Goal: Obtain resource: Download file/media

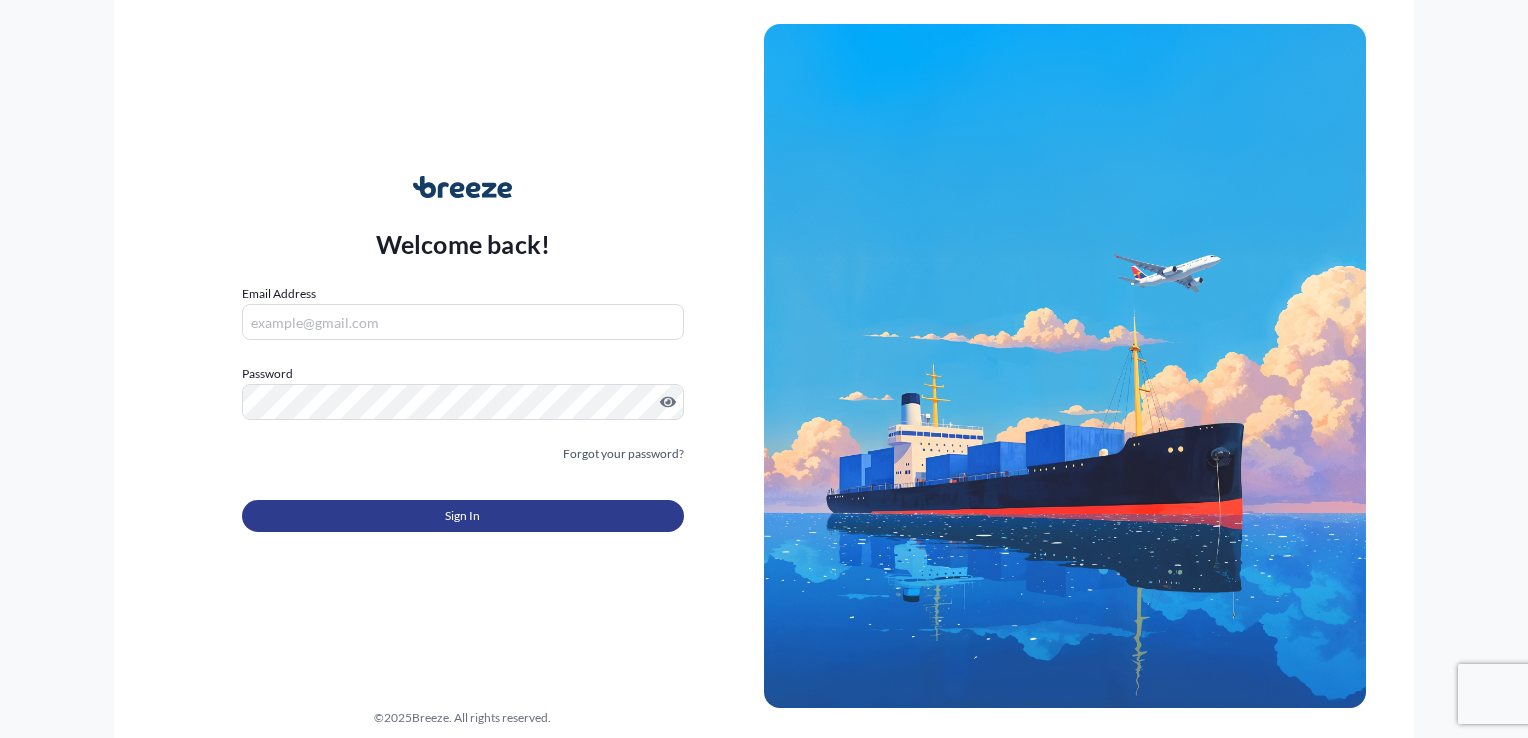
type input "[EMAIL_ADDRESS][DOMAIN_NAME]"
click at [508, 500] on button "Sign In" at bounding box center [463, 516] width 442 height 32
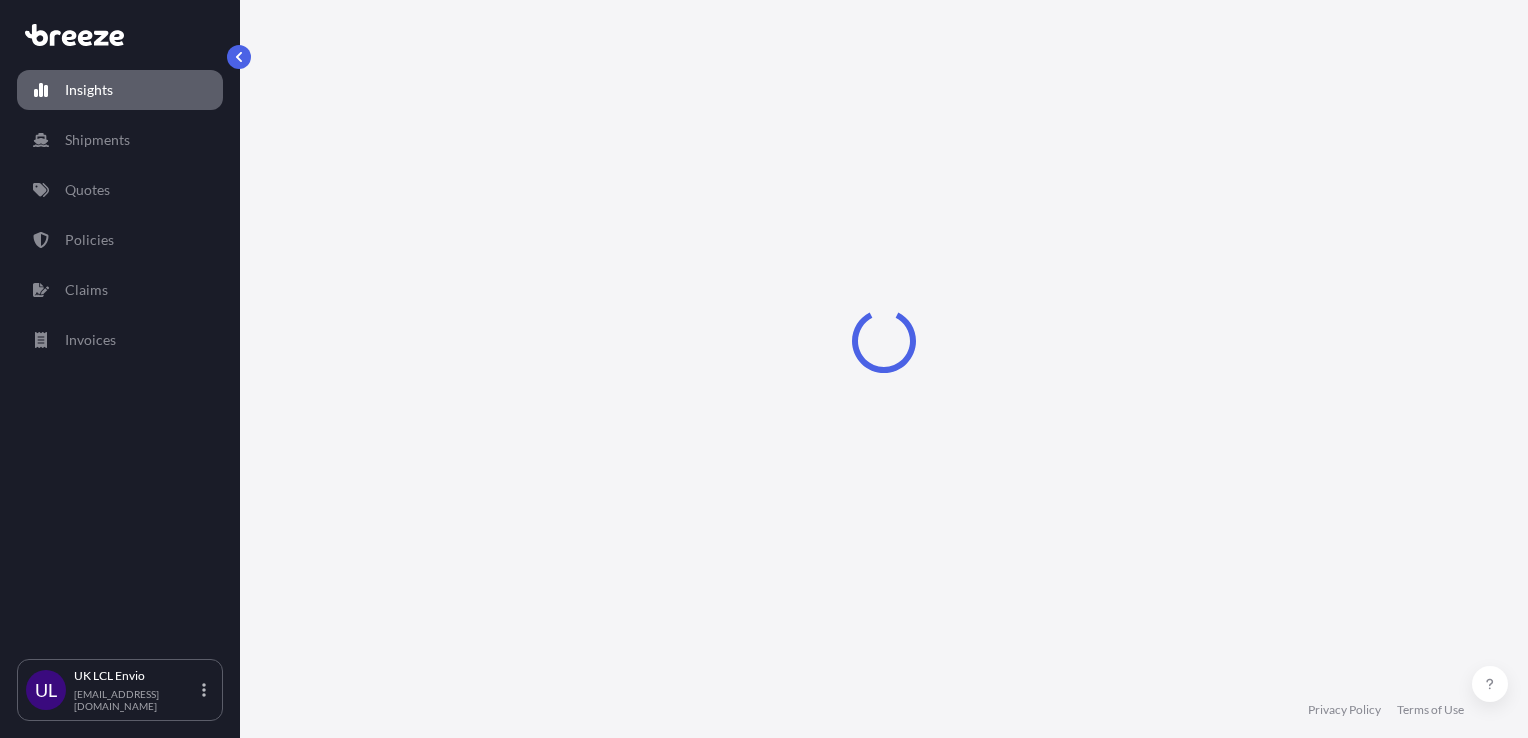
select select "2025"
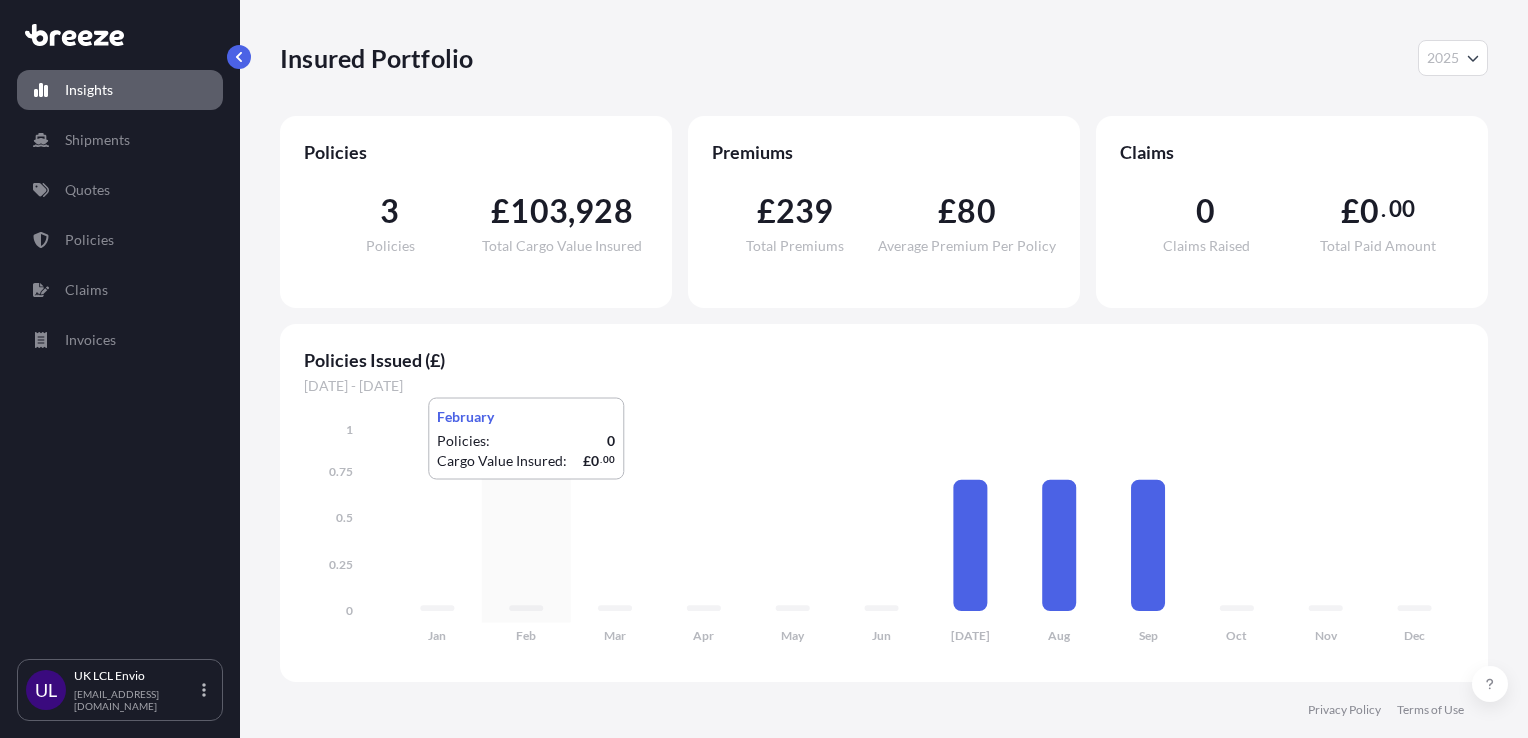
click at [508, 500] on icon "Jan Feb Mar Apr May Jun [DATE] Aug Sep Oct Nov Dec 0 0.25 0.5 0.75 1" at bounding box center [884, 539] width 1160 height 238
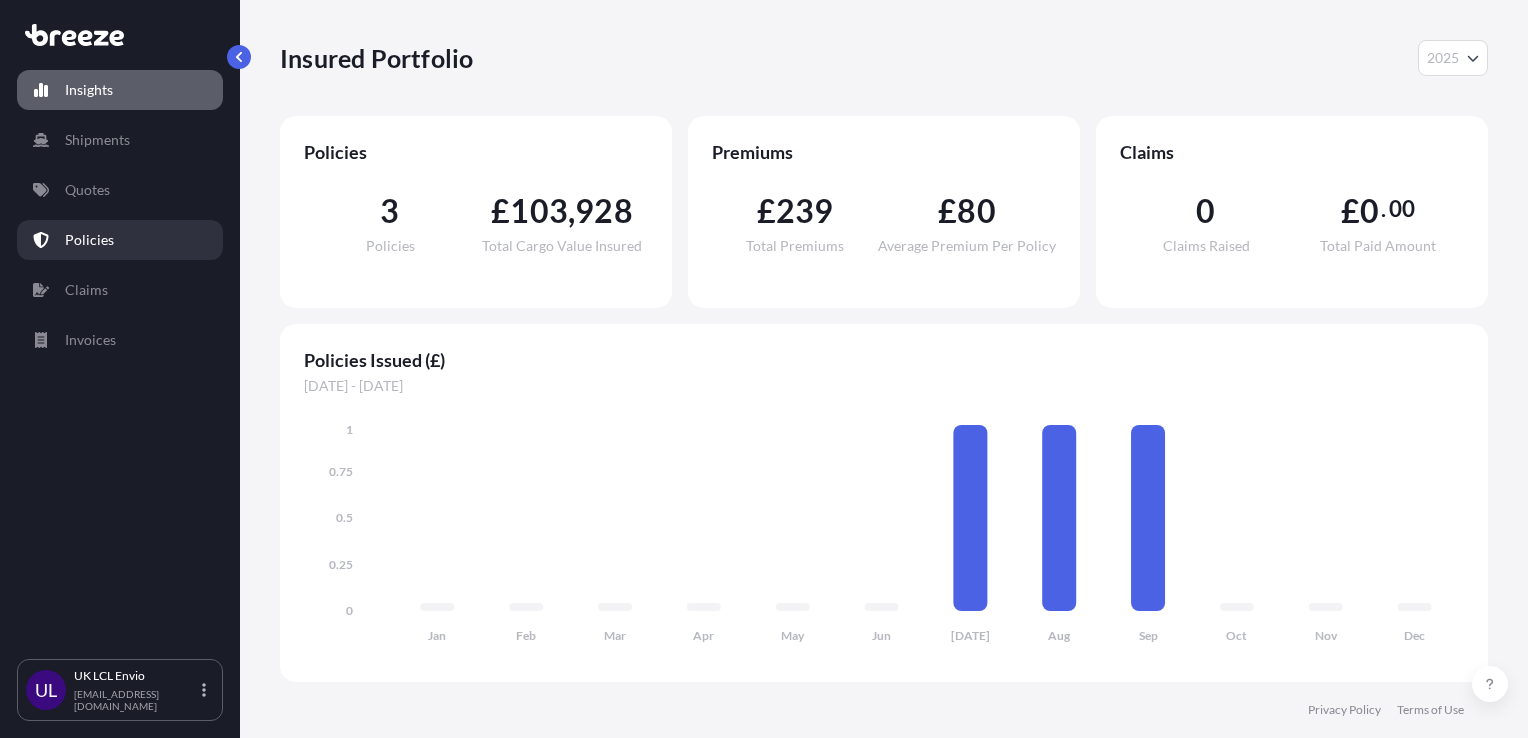
click at [157, 243] on link "Policies" at bounding box center [120, 240] width 206 height 40
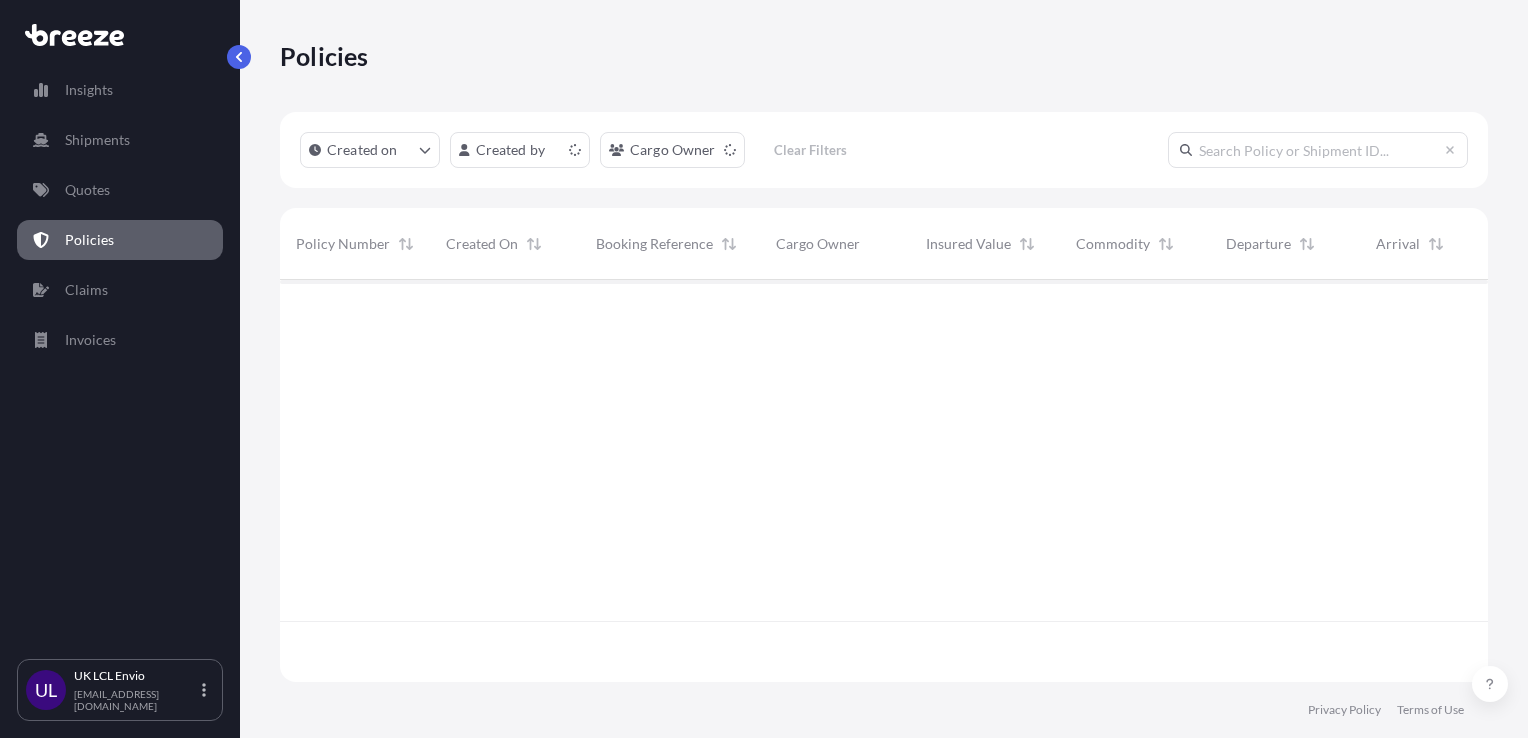
scroll to position [398, 1192]
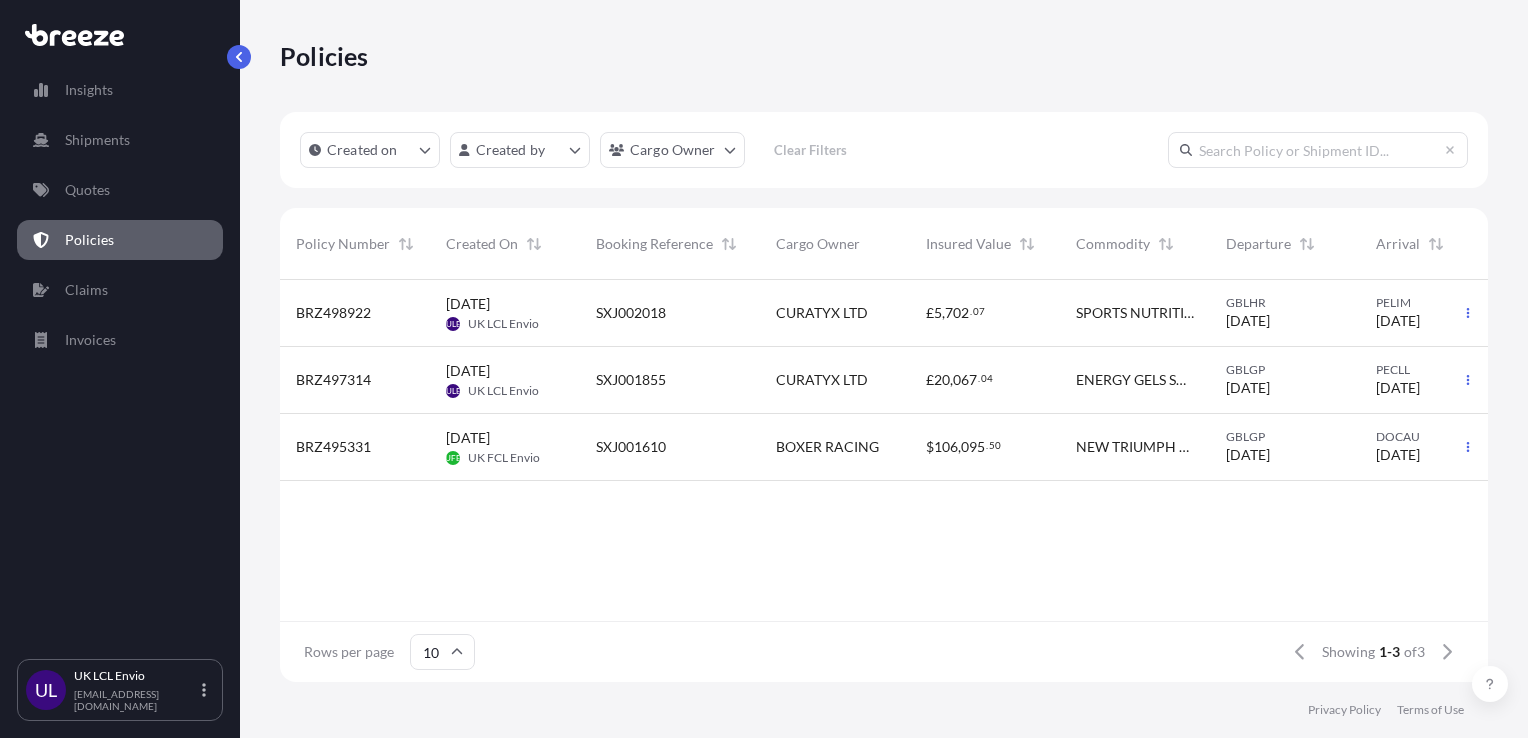
click at [456, 318] on span "ULE" at bounding box center [453, 324] width 15 height 20
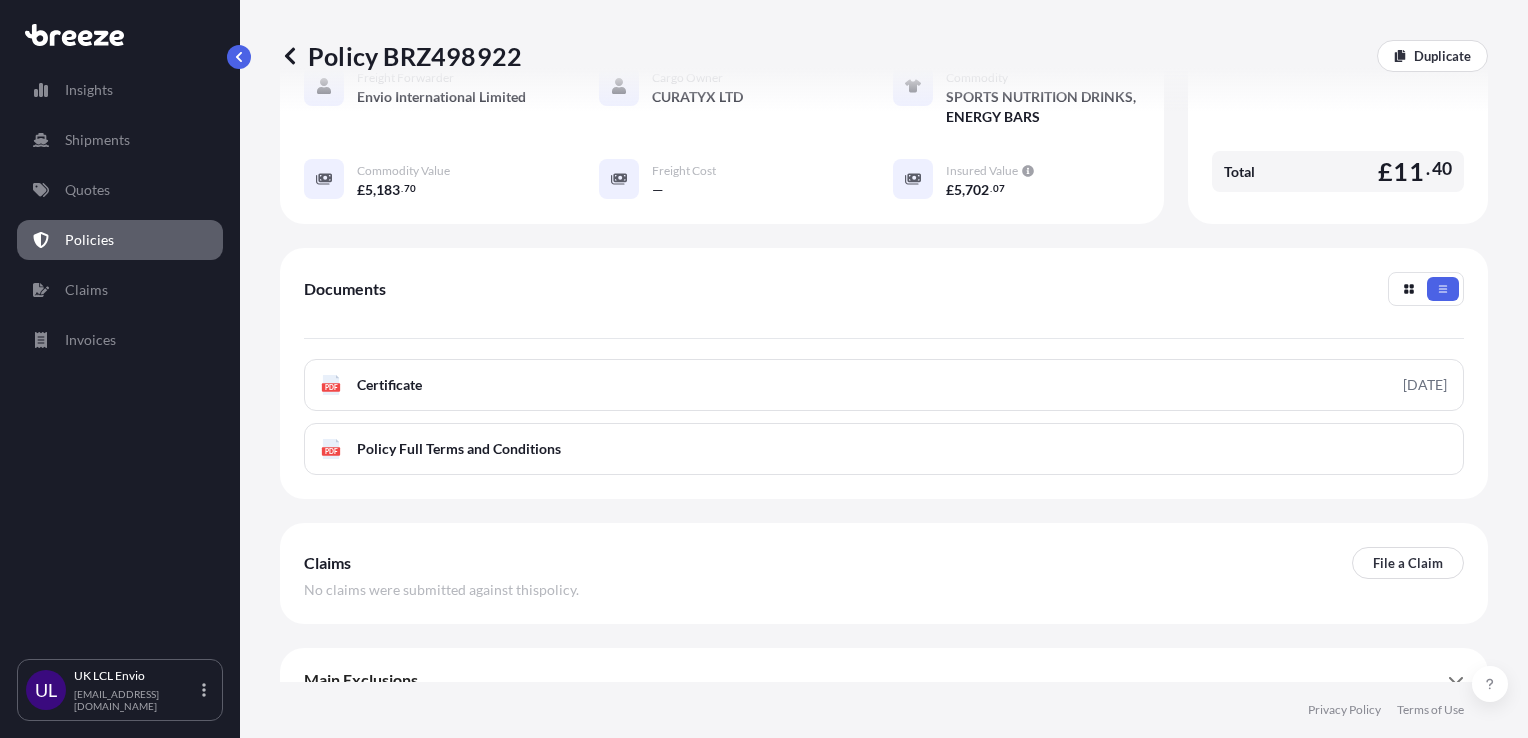
scroll to position [482, 0]
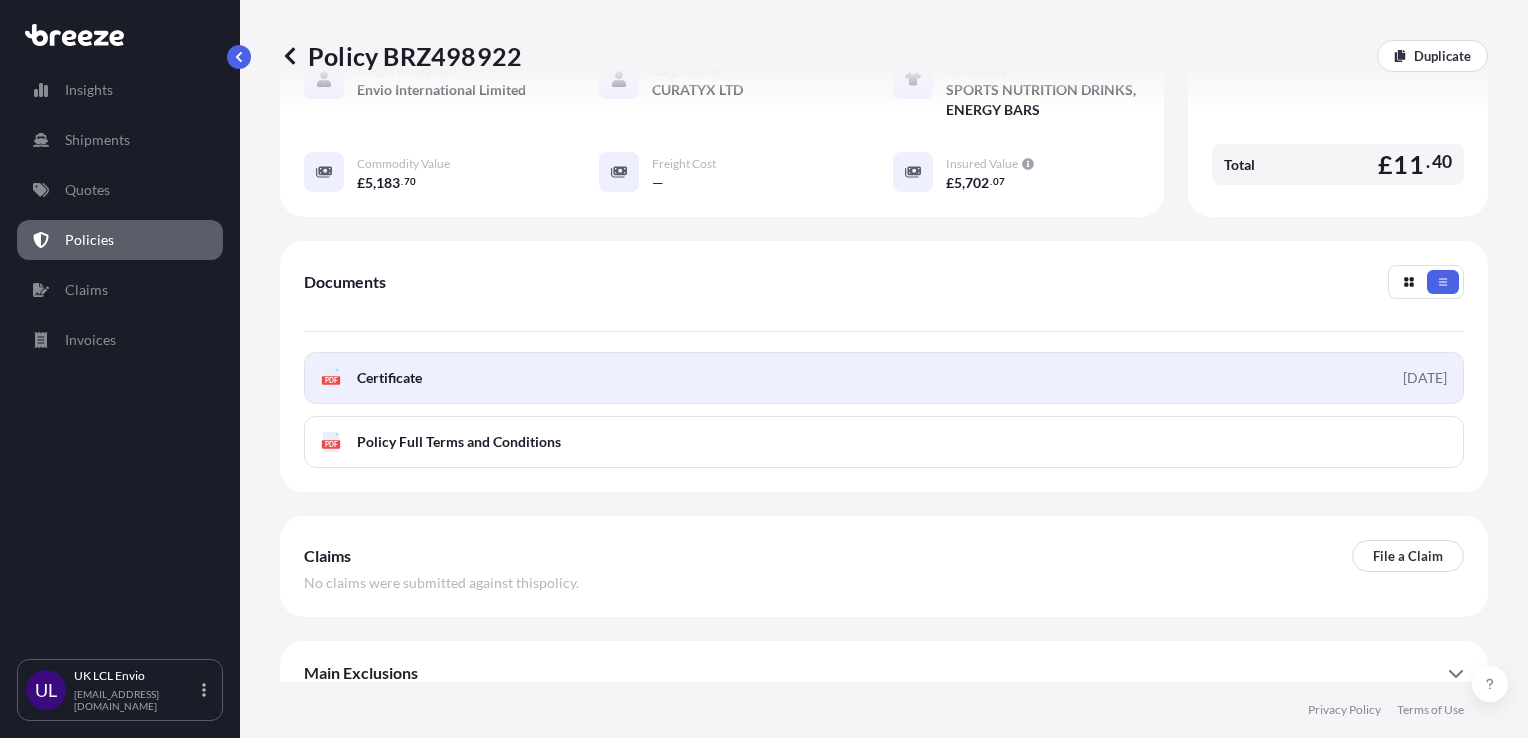
click at [556, 352] on link "PDF Certificate [DATE]" at bounding box center [884, 378] width 1160 height 52
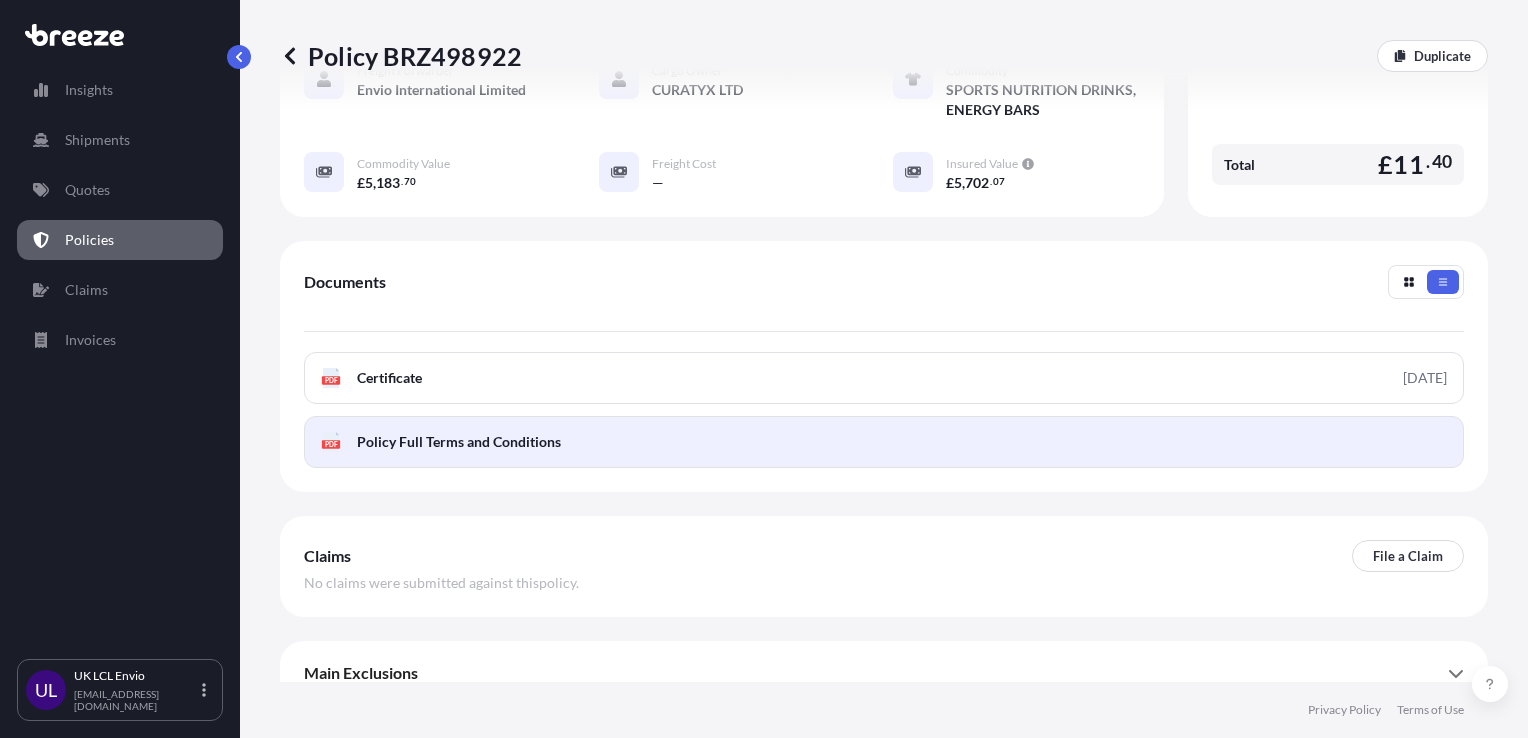
click at [508, 432] on span "Policy Full Terms and Conditions" at bounding box center [459, 442] width 204 height 20
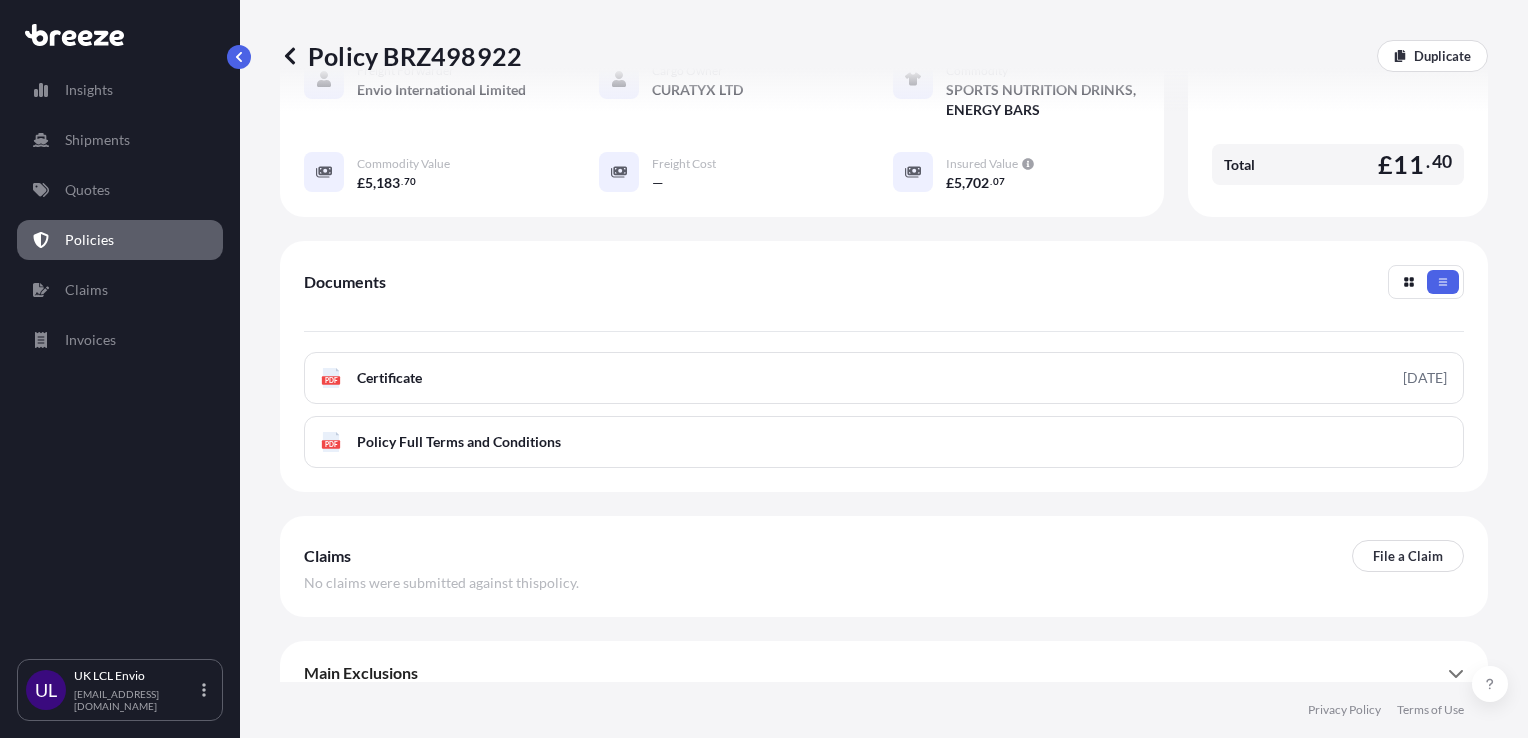
click at [545, 649] on div "Main Exclusions" at bounding box center [884, 673] width 1160 height 48
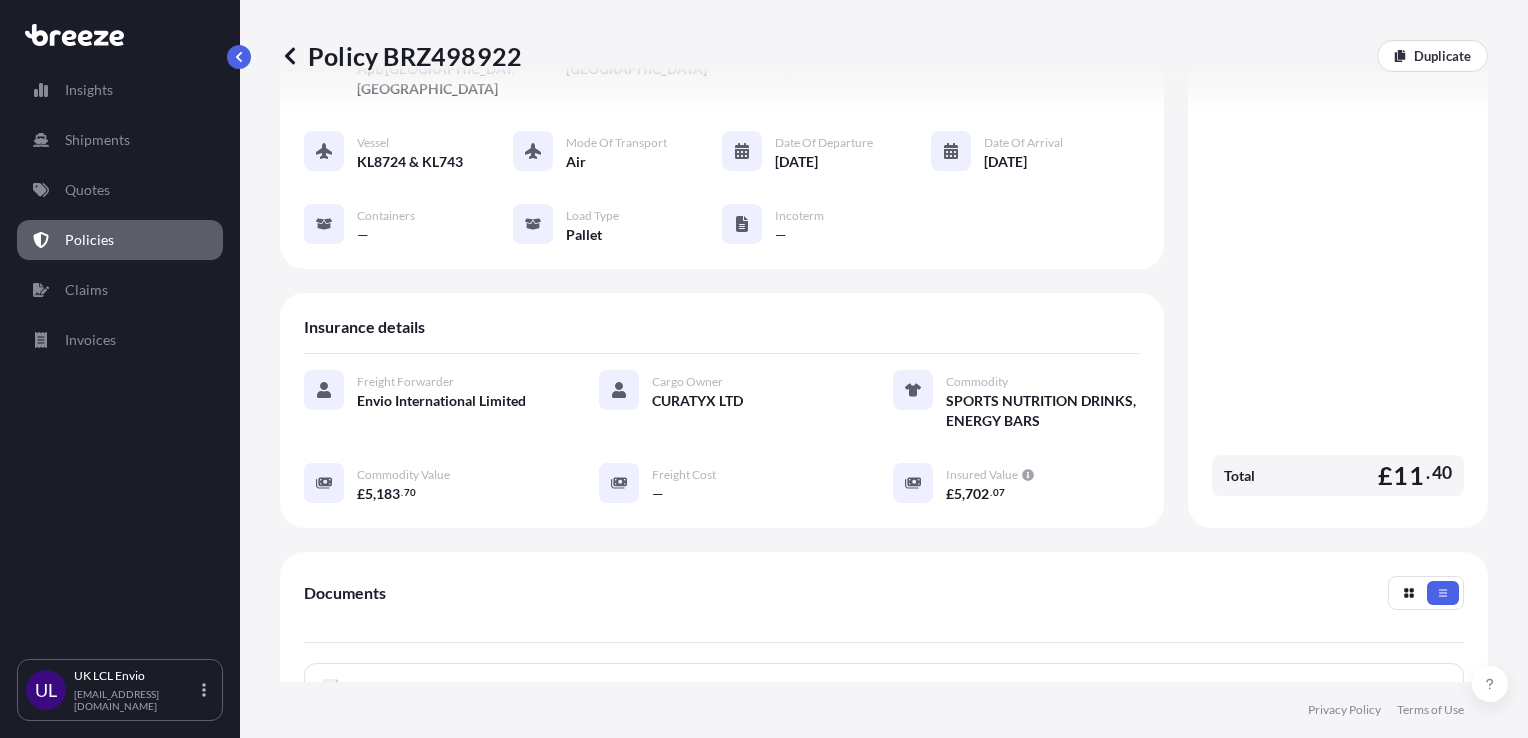
scroll to position [331, 0]
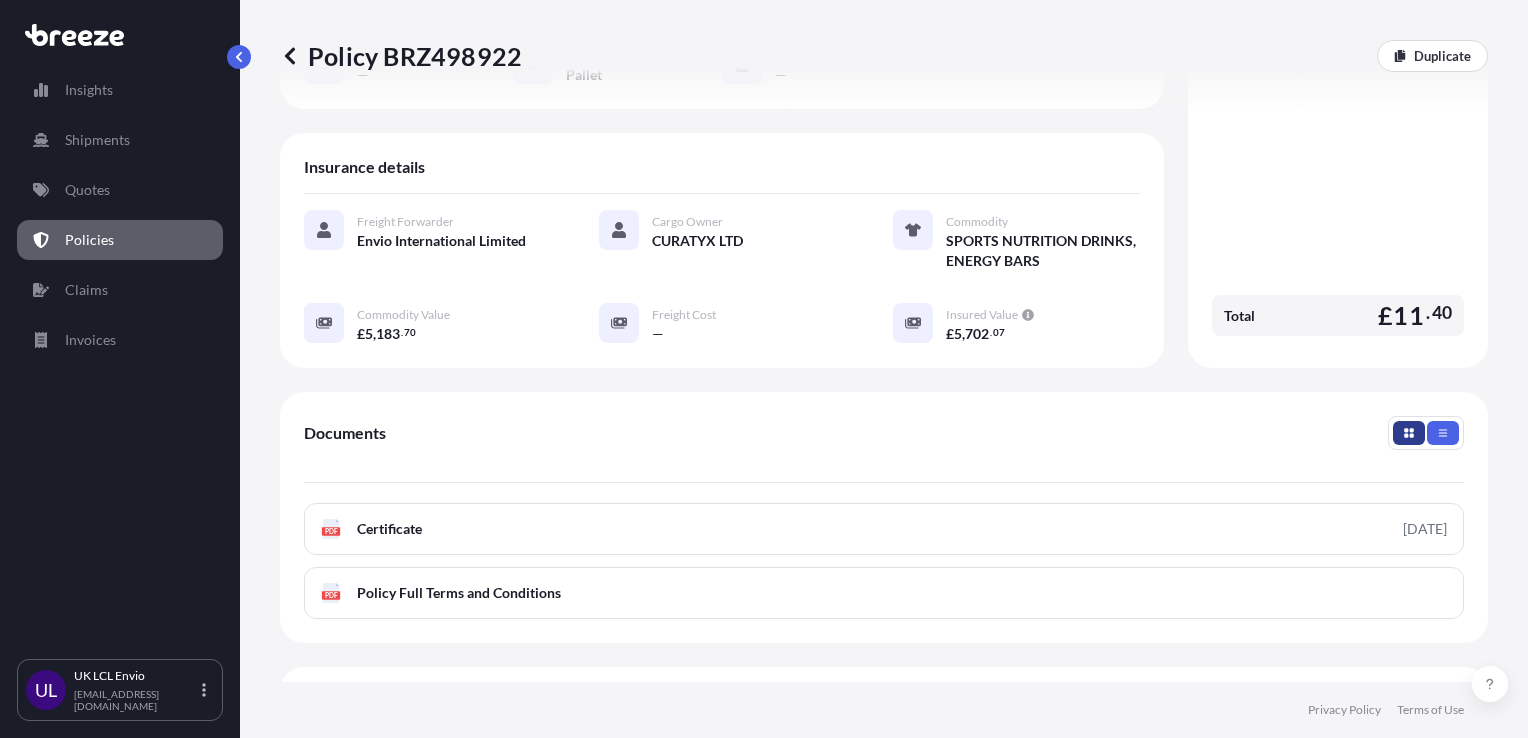
click at [1393, 421] on button "button" at bounding box center [1409, 433] width 32 height 24
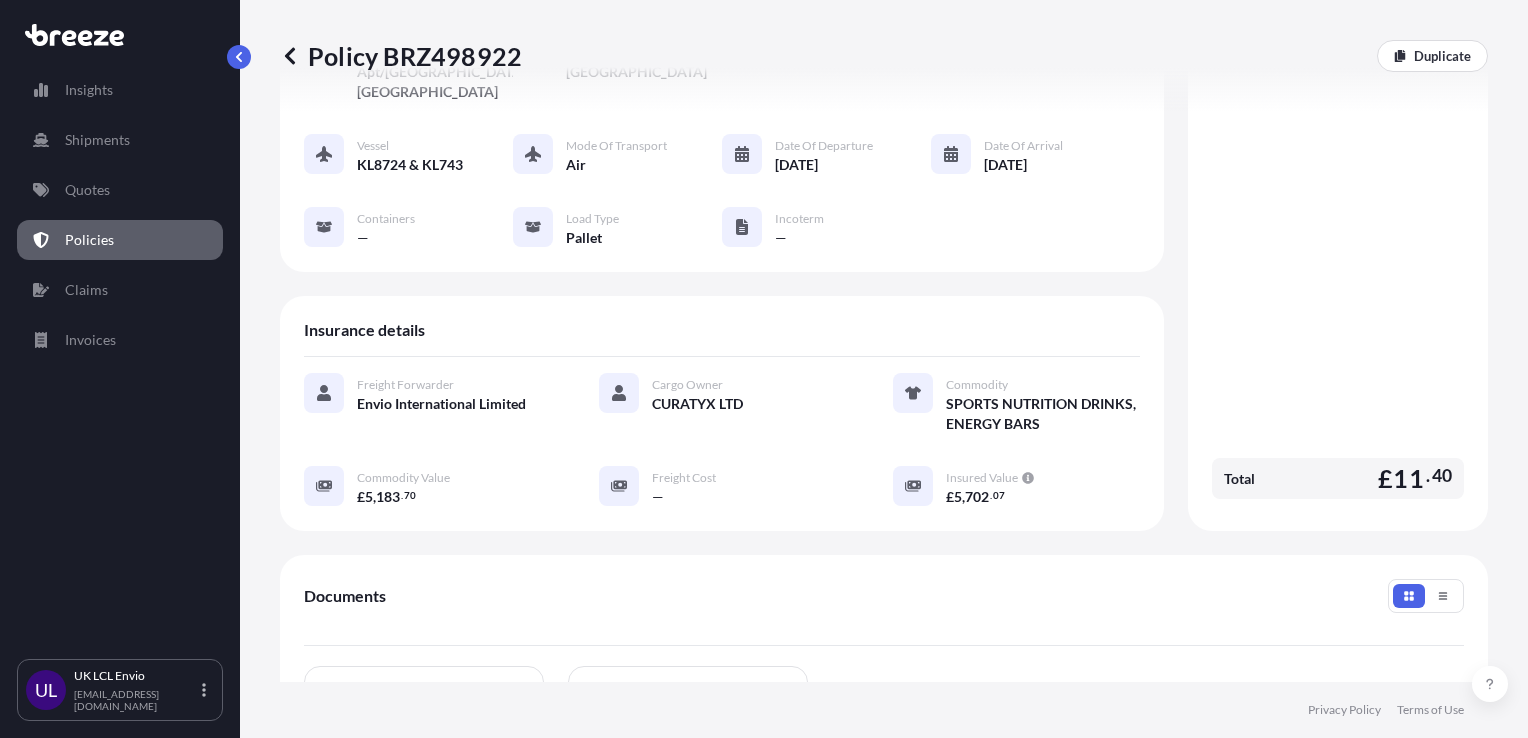
scroll to position [0, 0]
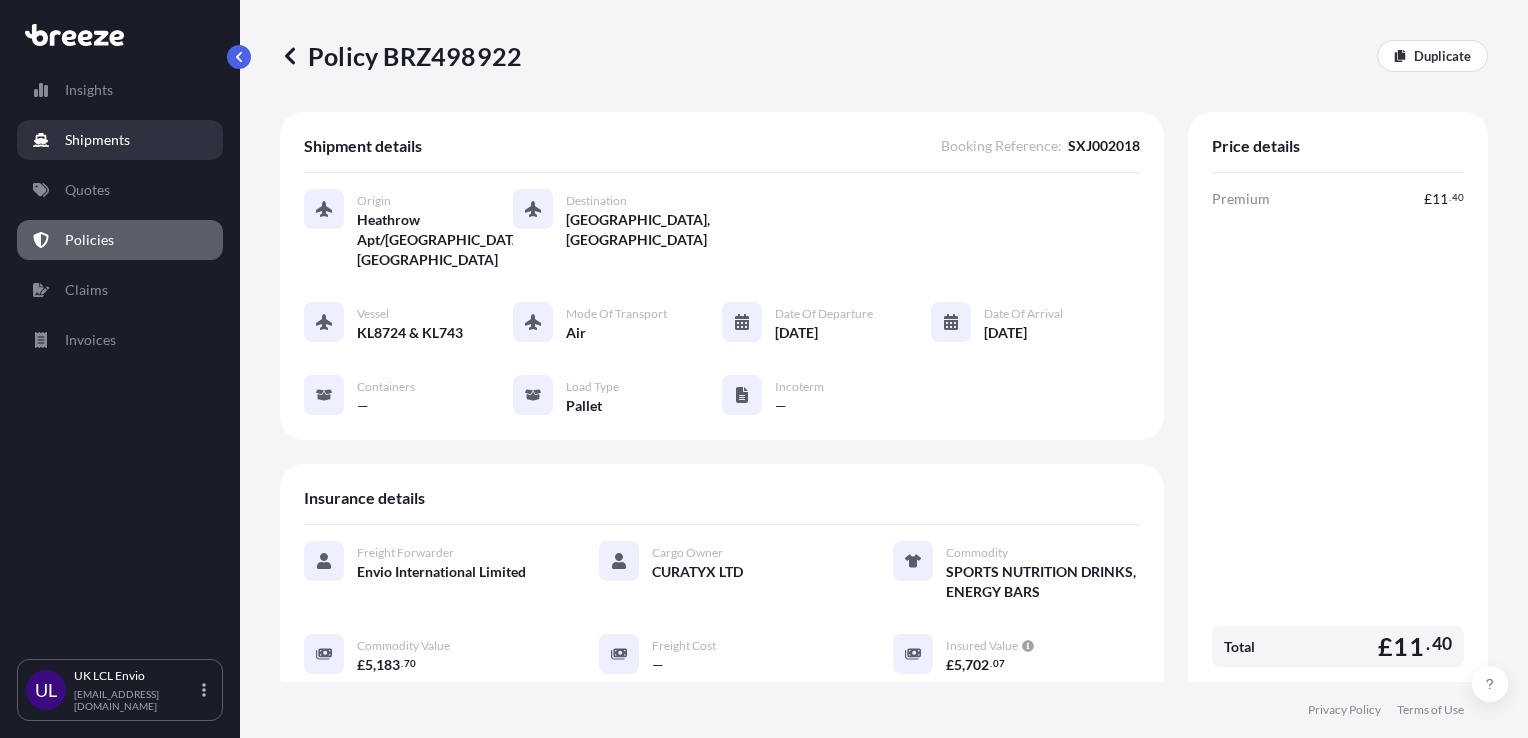
click at [181, 140] on link "Shipments" at bounding box center [120, 140] width 206 height 40
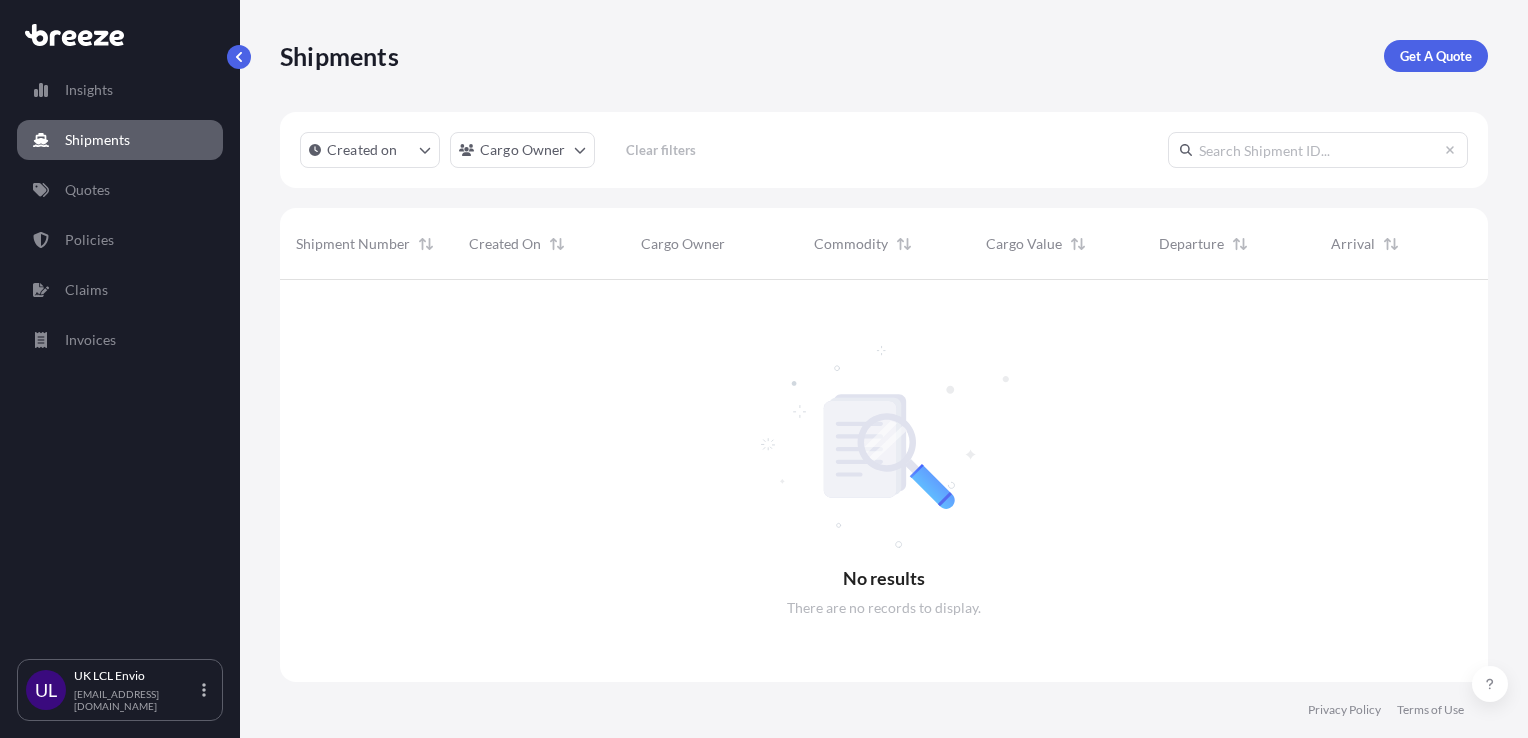
scroll to position [459, 1192]
click at [151, 222] on link "Policies" at bounding box center [120, 240] width 206 height 40
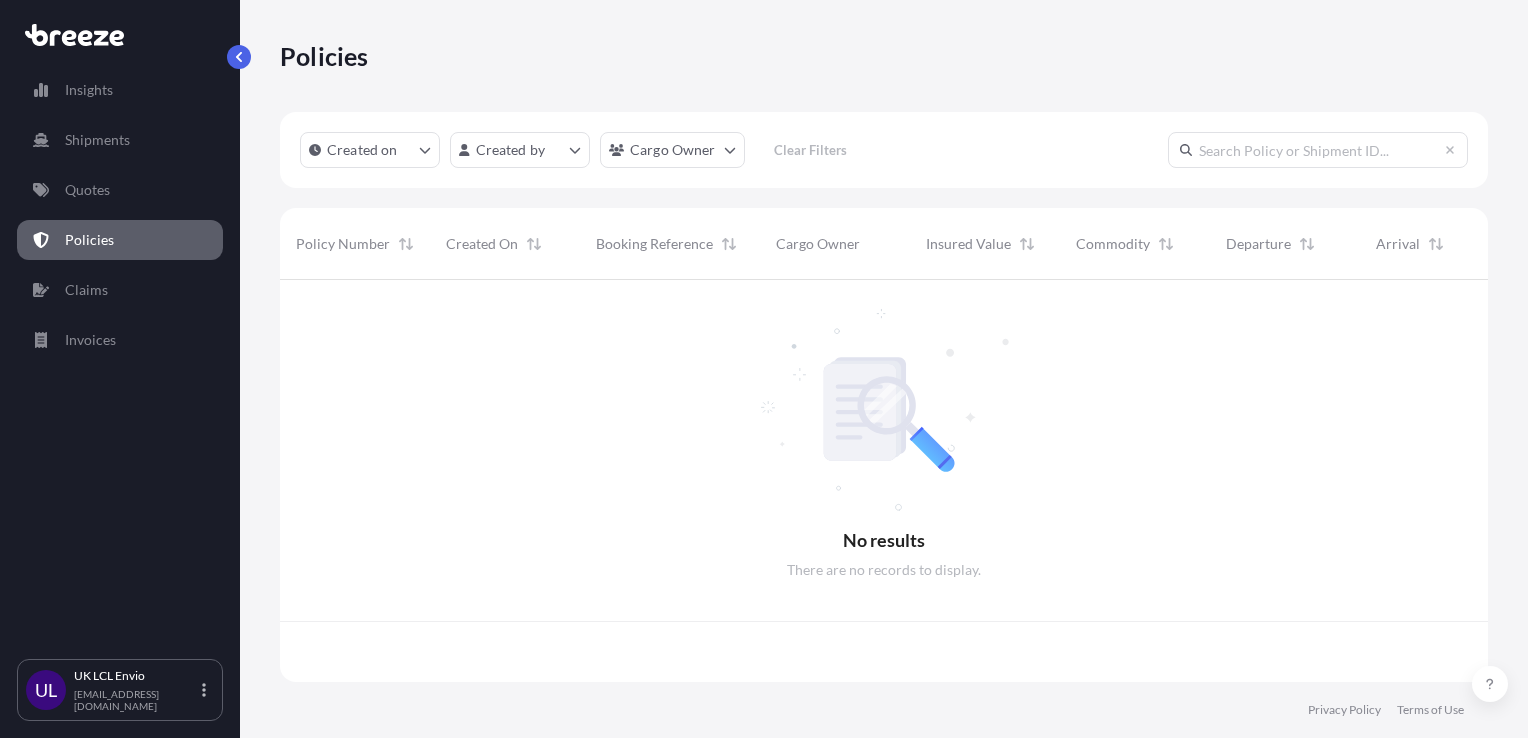
scroll to position [398, 1192]
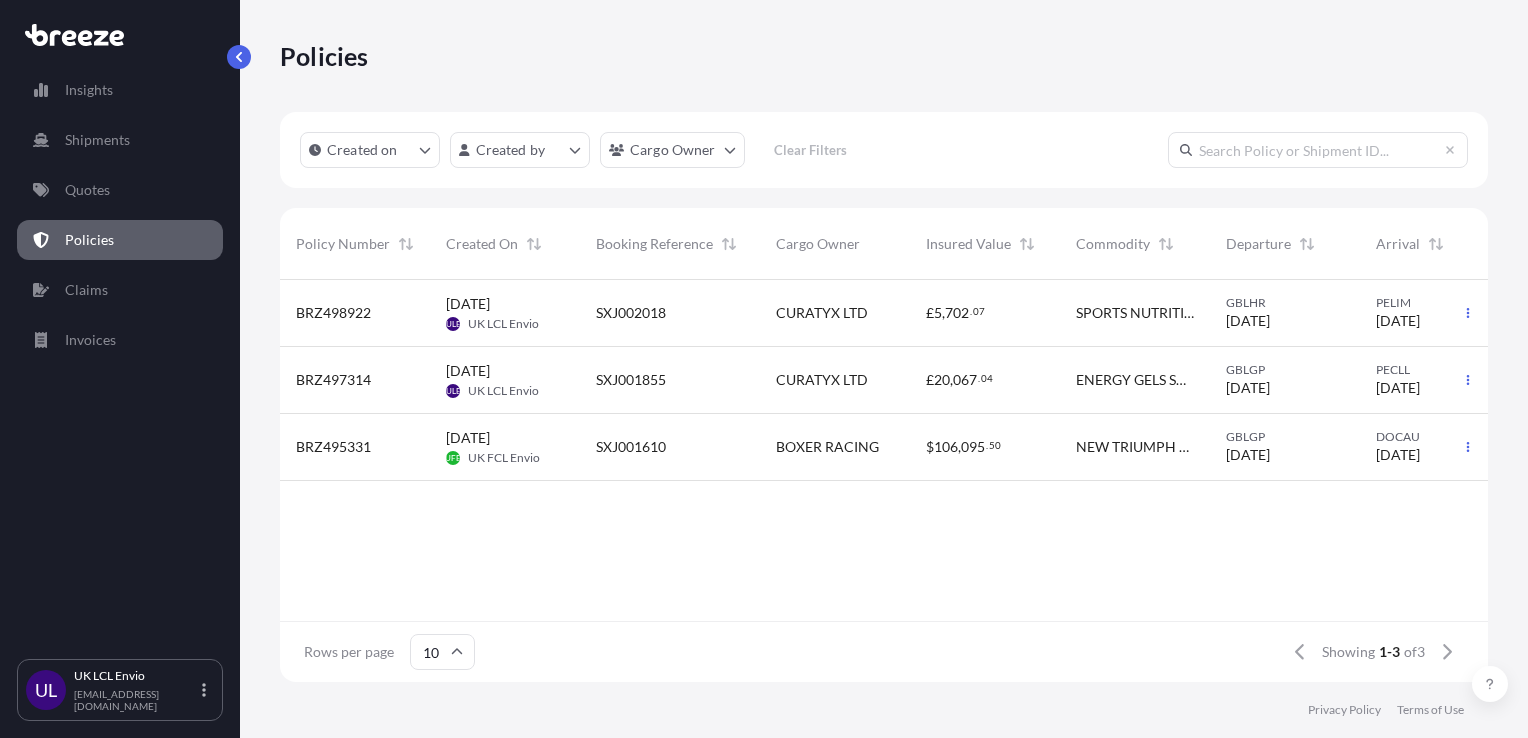
click at [579, 374] on div "[DATE] ULE UK LCL Envio" at bounding box center [505, 380] width 150 height 67
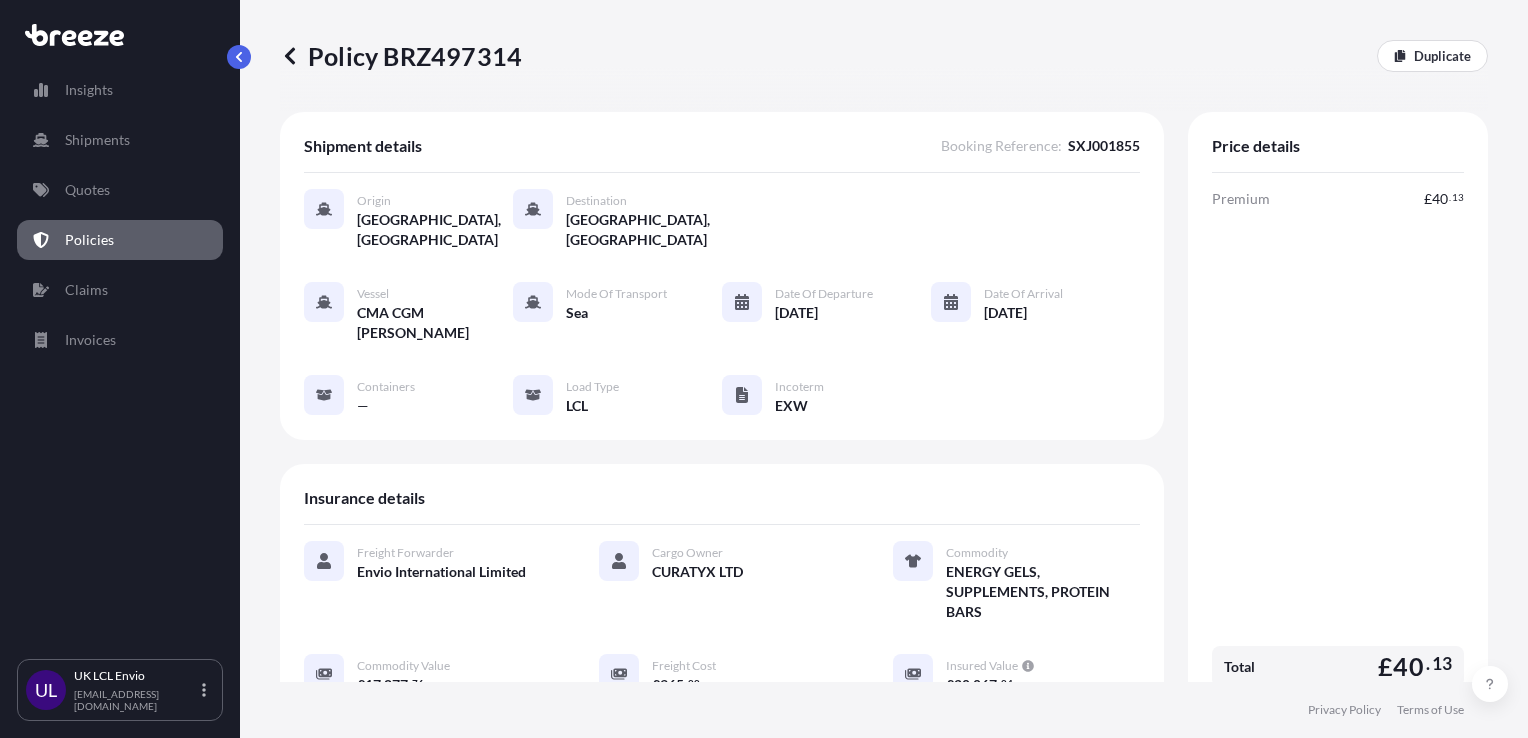
click at [762, 375] on div "Incoterm EXW" at bounding box center [773, 395] width 102 height 41
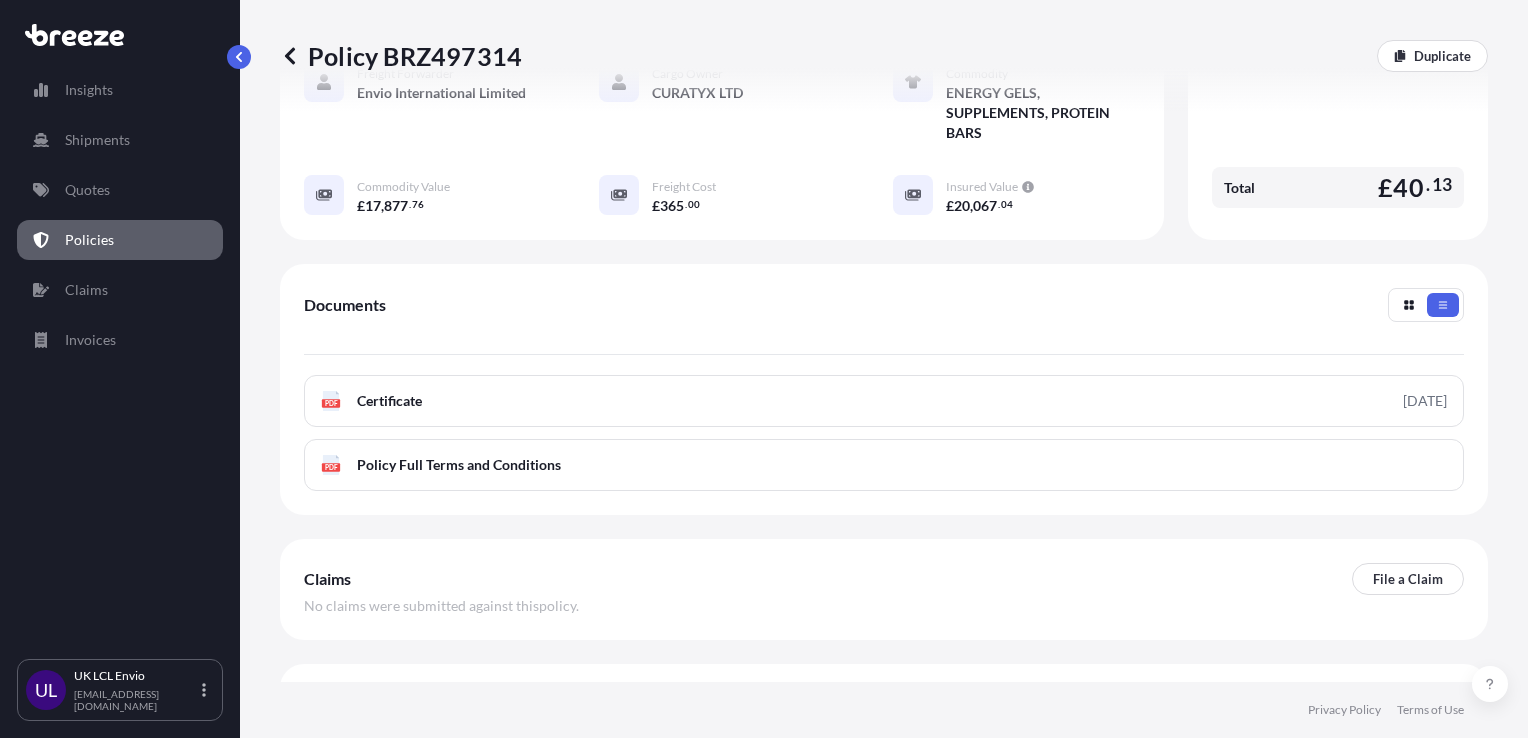
scroll to position [480, 0]
click at [210, 186] on link "Quotes" at bounding box center [120, 190] width 206 height 40
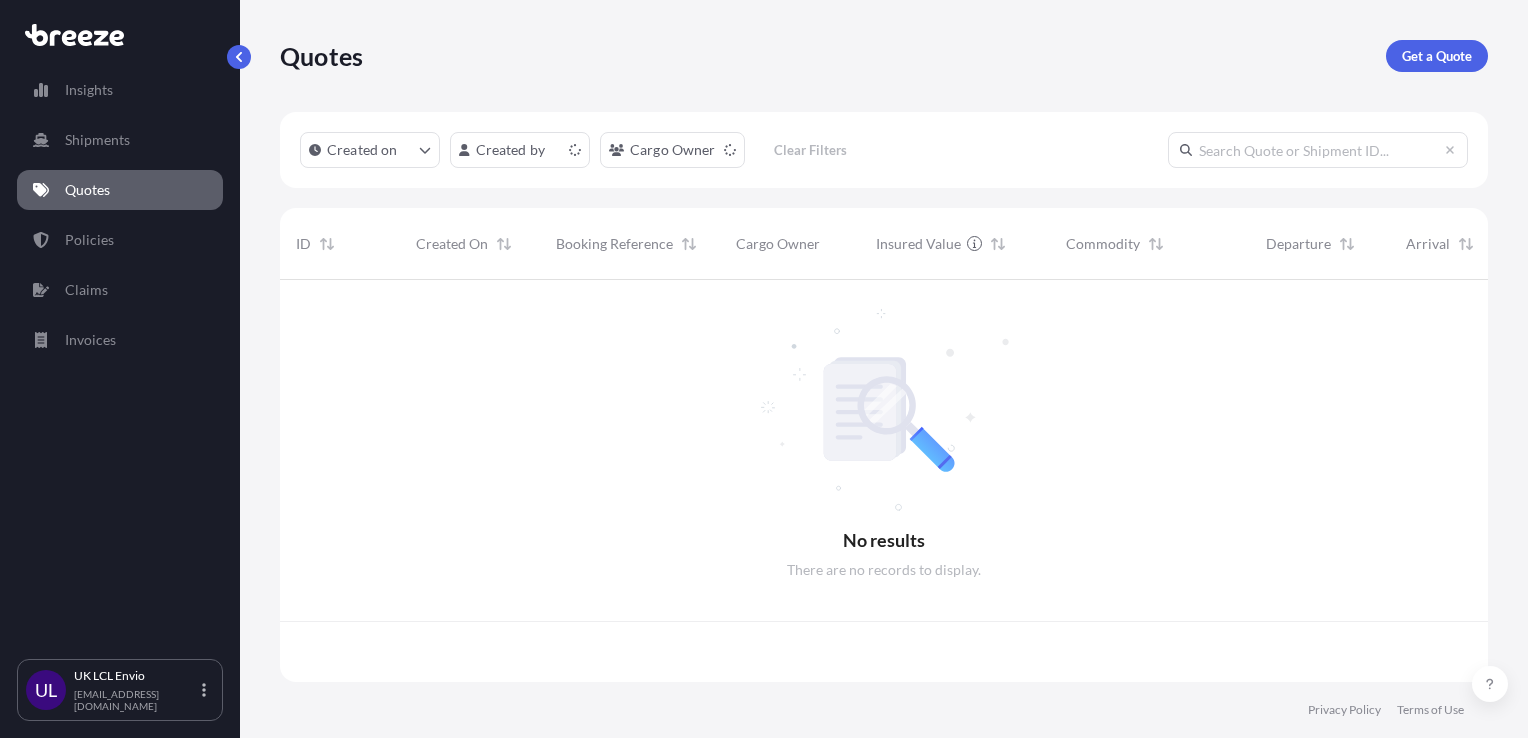
scroll to position [398, 1192]
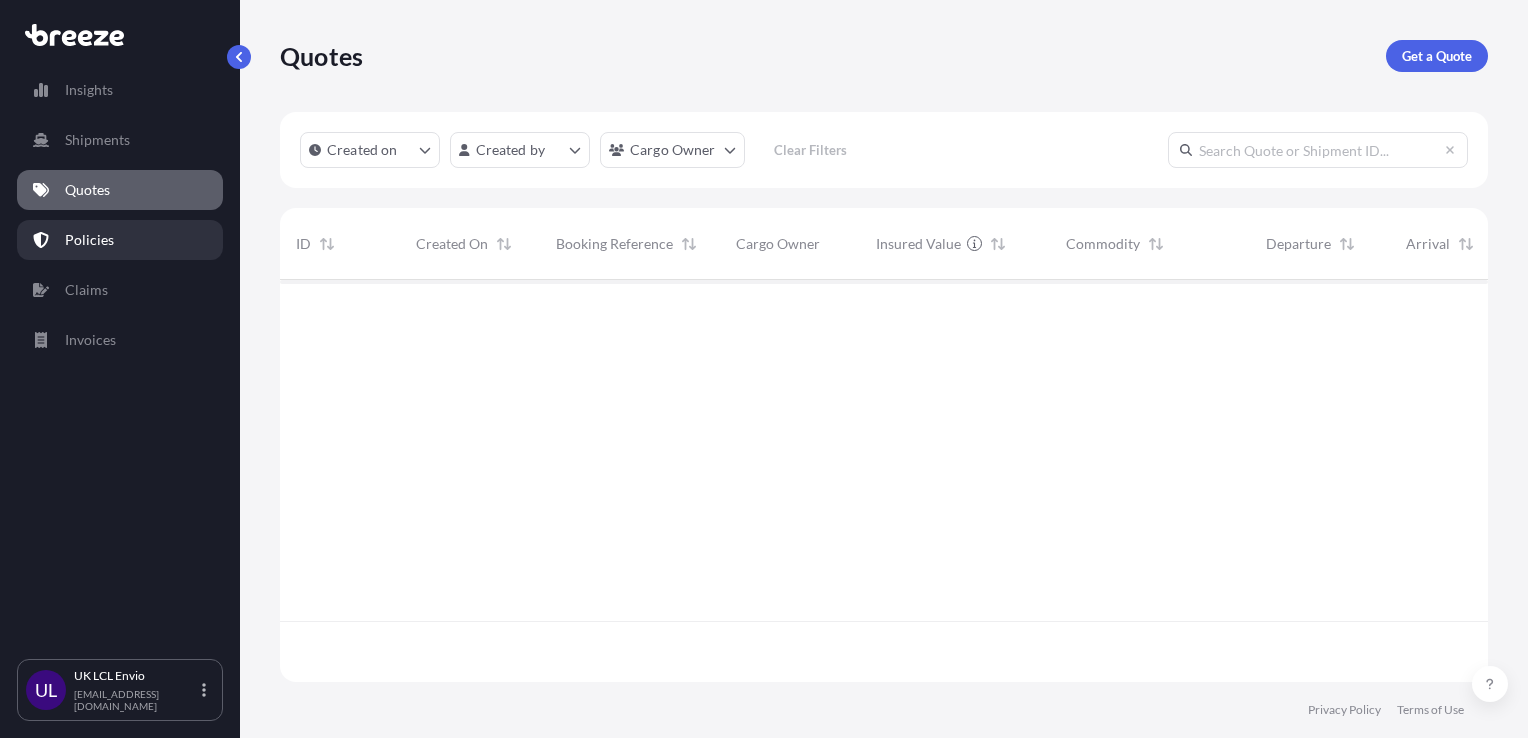
click at [154, 221] on link "Policies" at bounding box center [120, 240] width 206 height 40
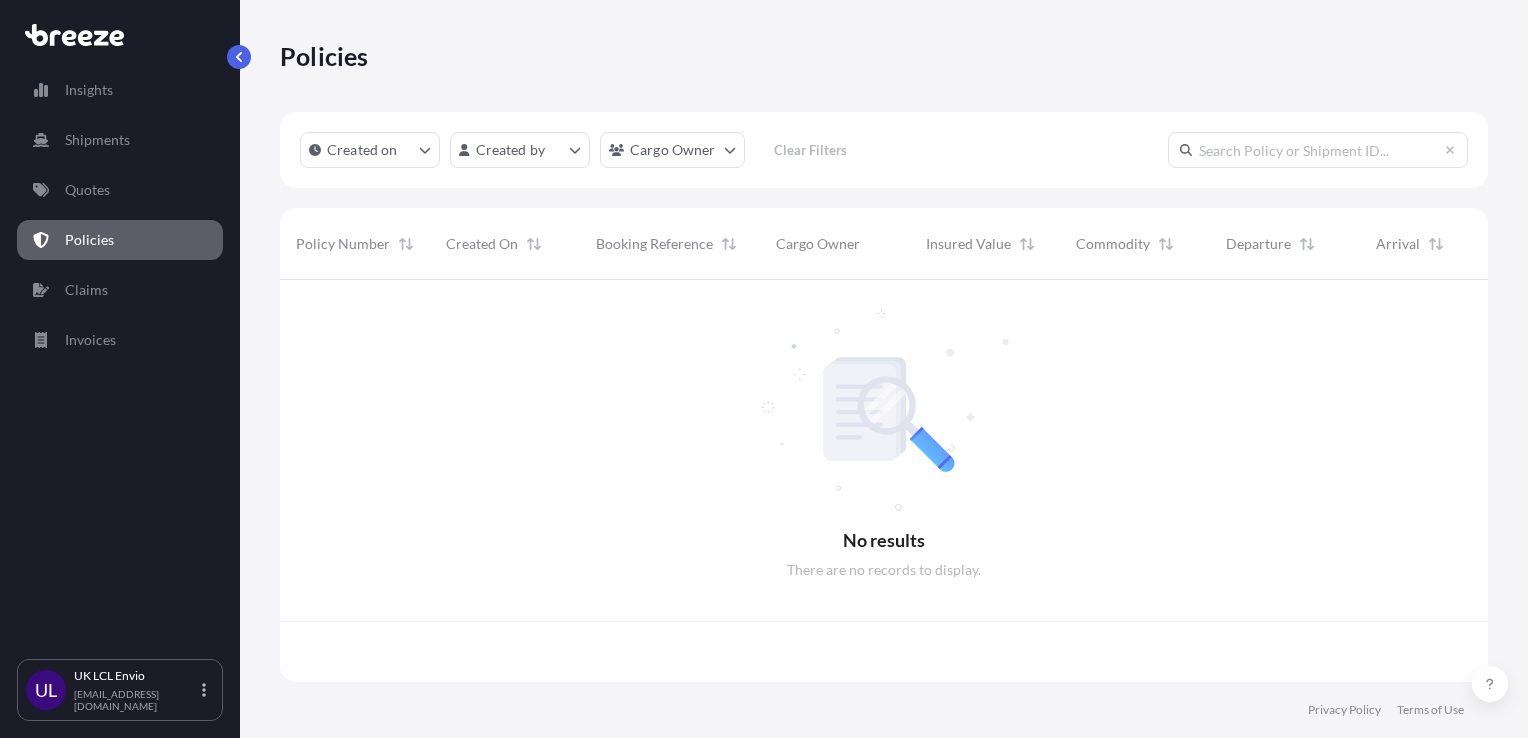
scroll to position [398, 1192]
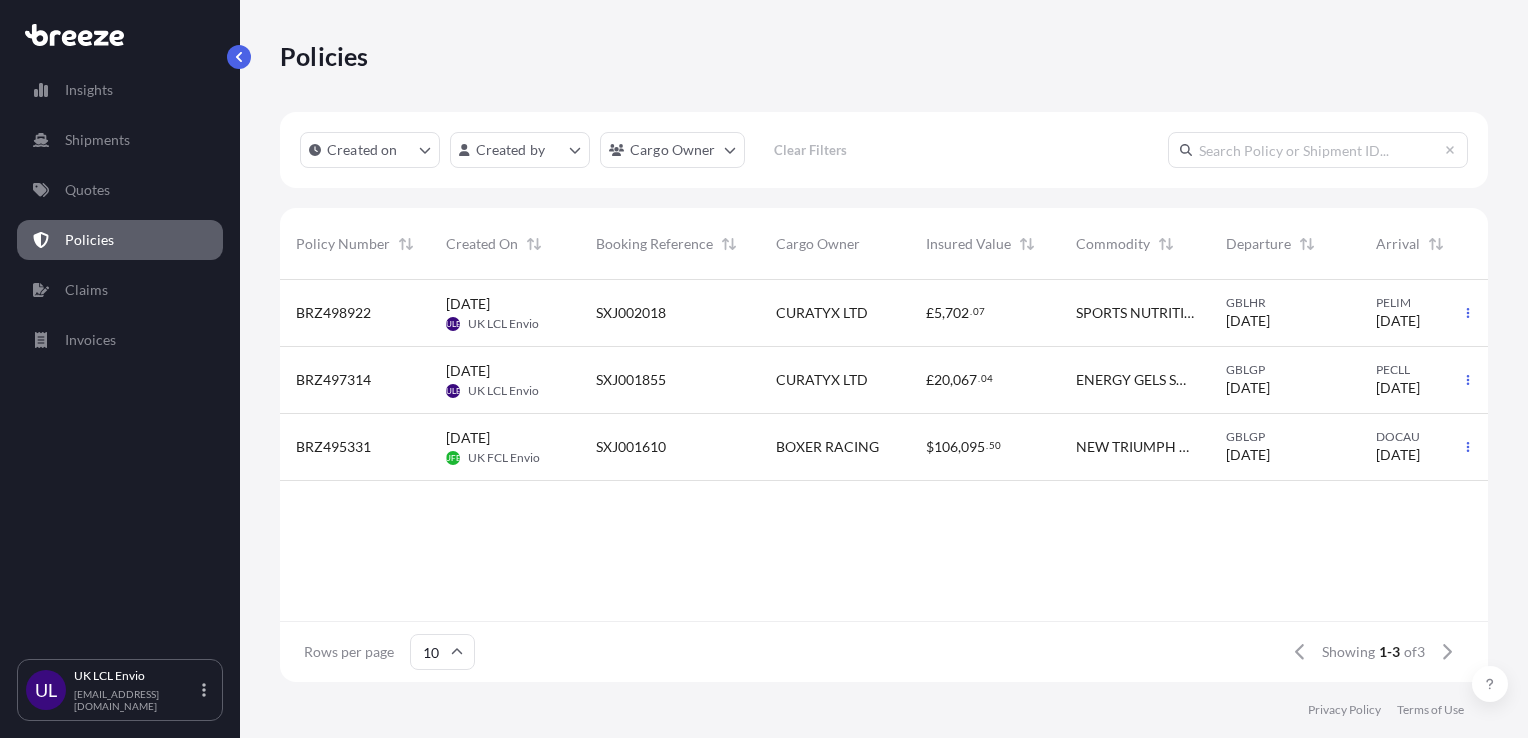
click at [506, 316] on span "UK LCL Envio" at bounding box center [503, 324] width 71 height 16
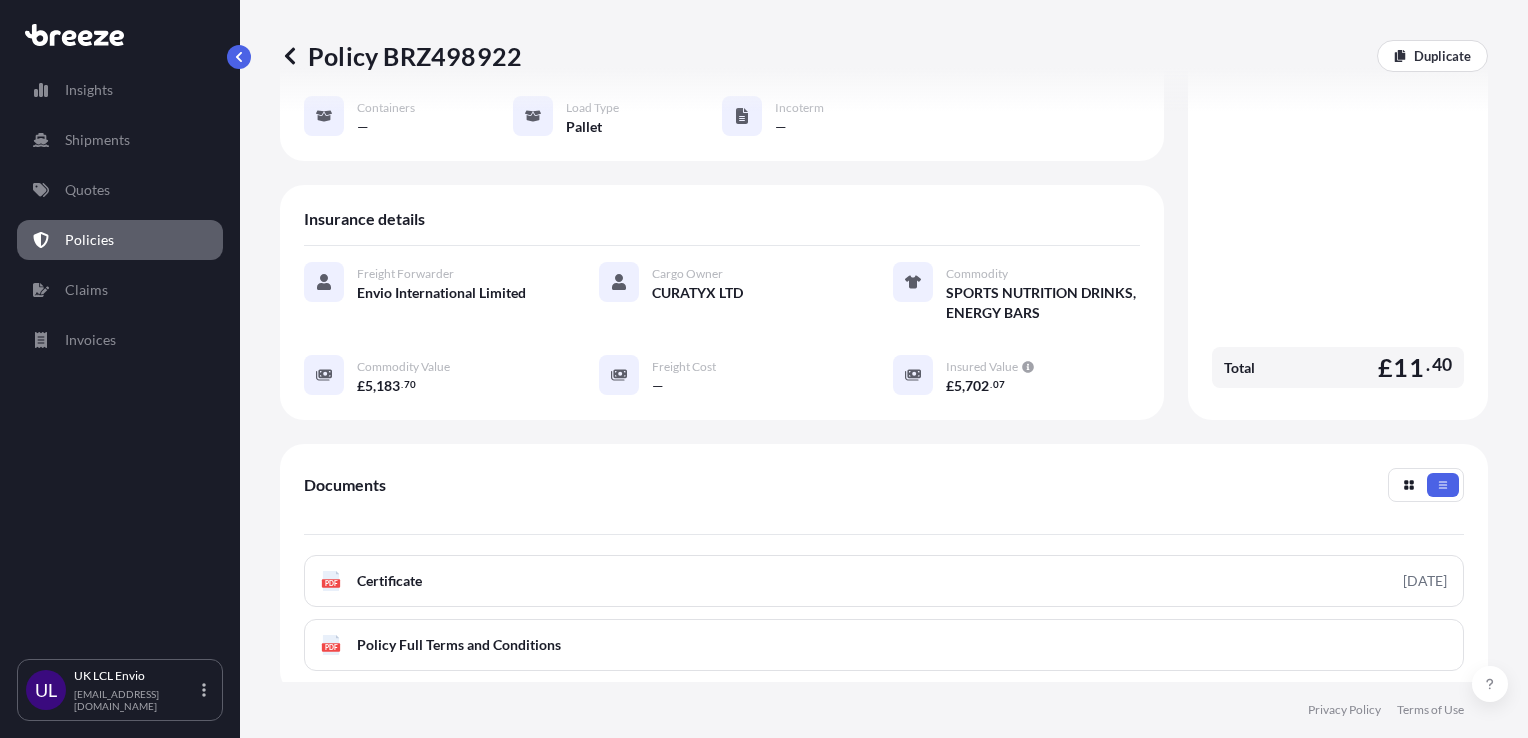
scroll to position [482, 0]
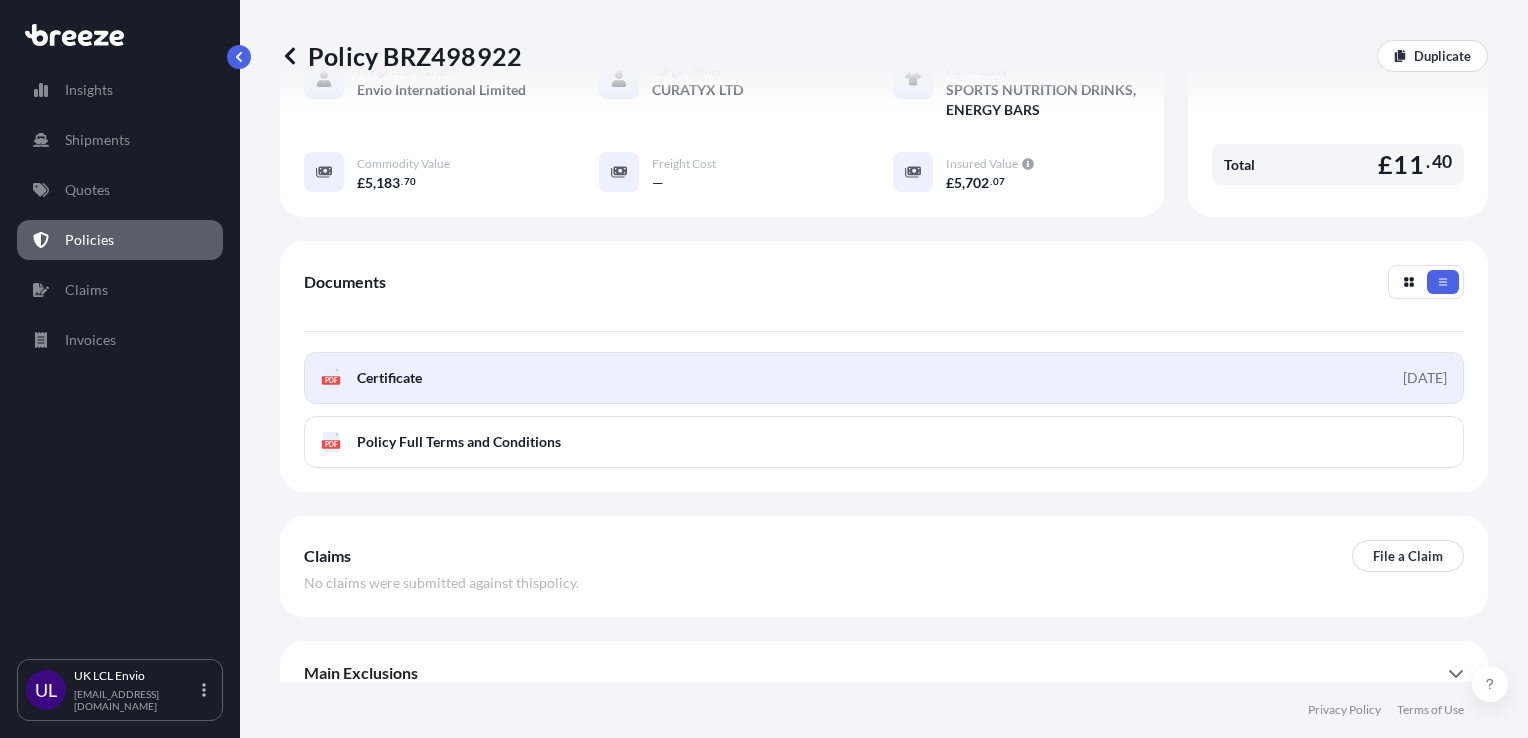
click at [428, 358] on link "PDF Certificate [DATE]" at bounding box center [884, 378] width 1160 height 52
